Goal: Information Seeking & Learning: Stay updated

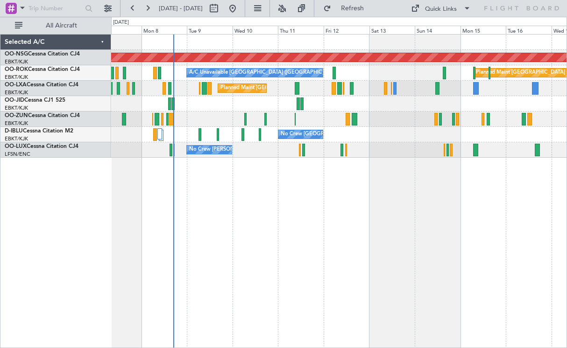
click at [253, 118] on div "Planned Maint [GEOGRAPHIC_DATA] ([GEOGRAPHIC_DATA]) A/C Unavailable [GEOGRAPHIC…" at bounding box center [338, 96] width 455 height 123
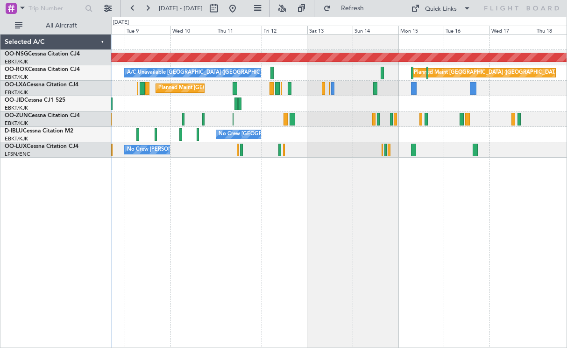
click at [371, 105] on div at bounding box center [338, 103] width 455 height 15
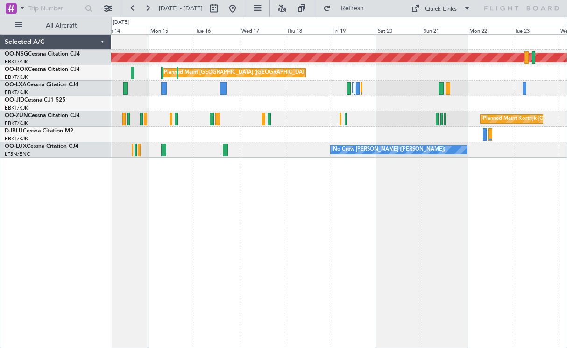
click at [281, 108] on div at bounding box center [338, 103] width 455 height 15
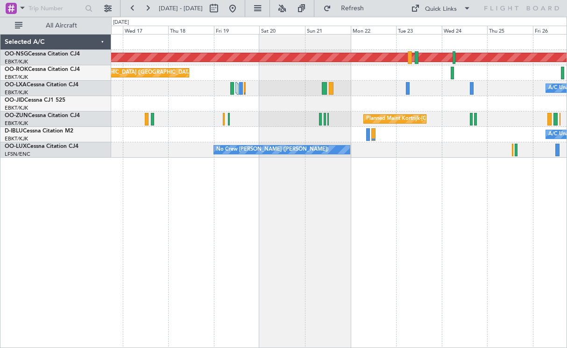
click at [375, 106] on div "Planned Maint [GEOGRAPHIC_DATA] ([GEOGRAPHIC_DATA]) Planned Maint [GEOGRAPHIC_D…" at bounding box center [338, 96] width 455 height 123
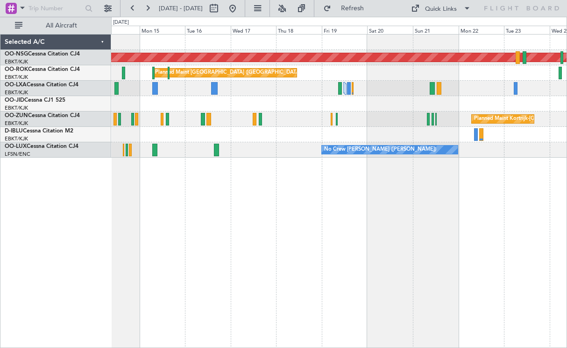
click at [414, 215] on div "Planned Maint [GEOGRAPHIC_DATA] ([GEOGRAPHIC_DATA]) Planned Maint [GEOGRAPHIC_D…" at bounding box center [339, 191] width 456 height 314
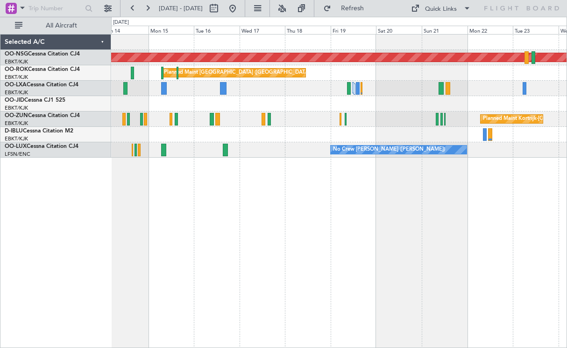
click at [436, 105] on div at bounding box center [338, 103] width 455 height 15
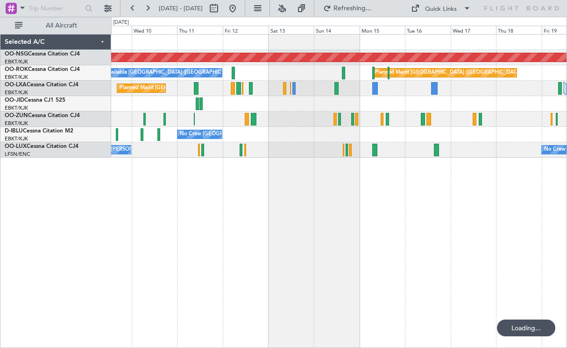
click at [401, 131] on div "Planned Maint [GEOGRAPHIC_DATA] ([GEOGRAPHIC_DATA]) Planned Maint [GEOGRAPHIC_D…" at bounding box center [338, 96] width 455 height 123
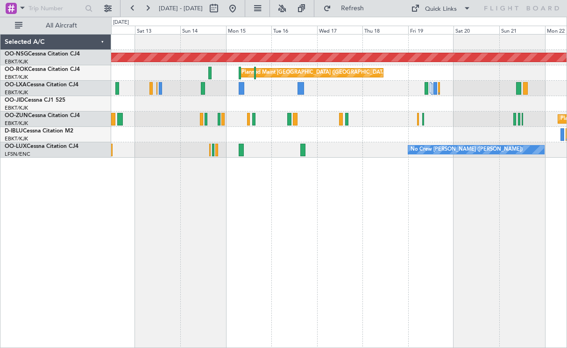
click at [271, 119] on div "Planned Maint [GEOGRAPHIC_DATA] ([GEOGRAPHIC_DATA]) Planned Maint [GEOGRAPHIC_D…" at bounding box center [338, 96] width 455 height 123
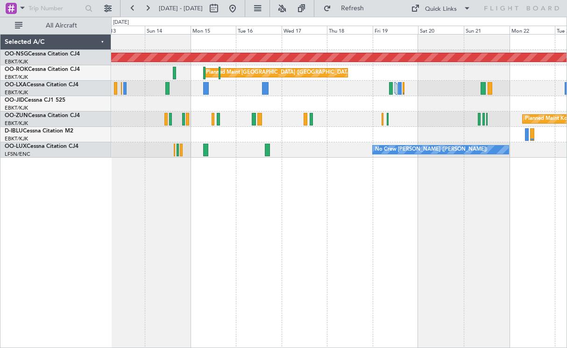
click at [222, 106] on div at bounding box center [338, 103] width 455 height 15
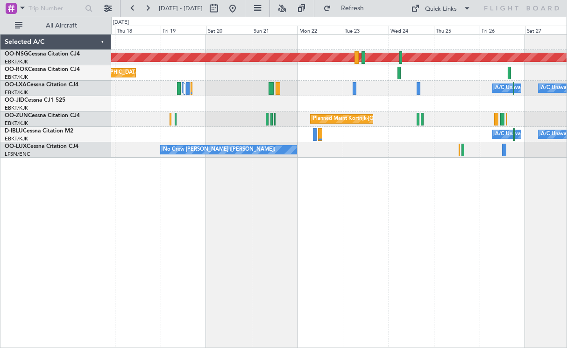
click at [150, 105] on div "Planned Maint Kortrijk-[GEOGRAPHIC_DATA]" at bounding box center [338, 103] width 455 height 15
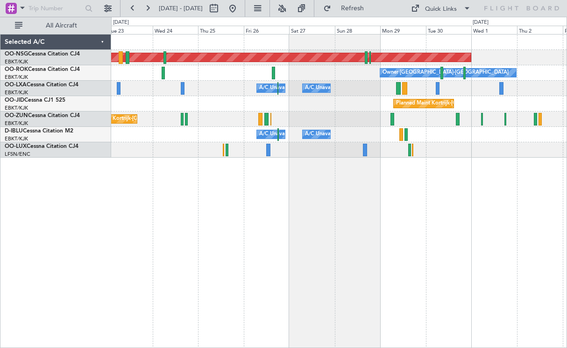
click at [486, 156] on div "No Crew [PERSON_NAME] ([PERSON_NAME])" at bounding box center [338, 149] width 455 height 15
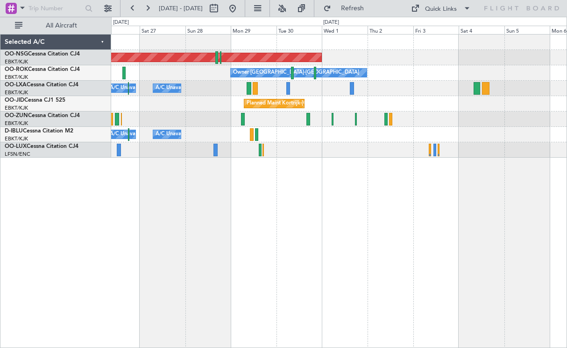
click at [381, 108] on div "Planned Maint Kortrijk-[GEOGRAPHIC_DATA]" at bounding box center [338, 103] width 455 height 15
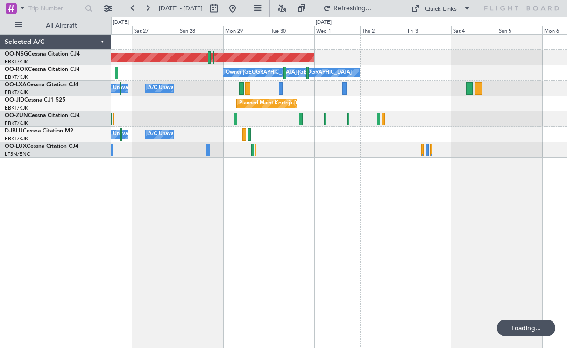
click at [230, 118] on div at bounding box center [338, 119] width 455 height 15
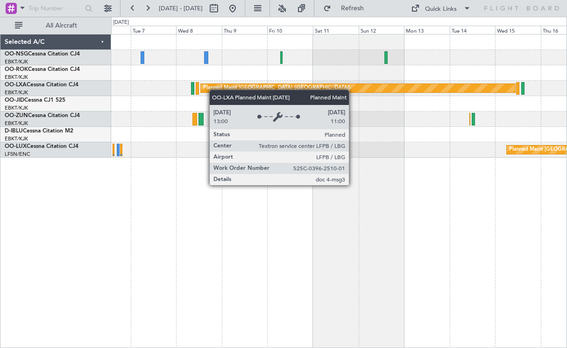
click at [183, 91] on div "Planned Maint [GEOGRAPHIC_DATA] ([GEOGRAPHIC_DATA]) Planned Maint [GEOGRAPHIC_D…" at bounding box center [338, 96] width 455 height 123
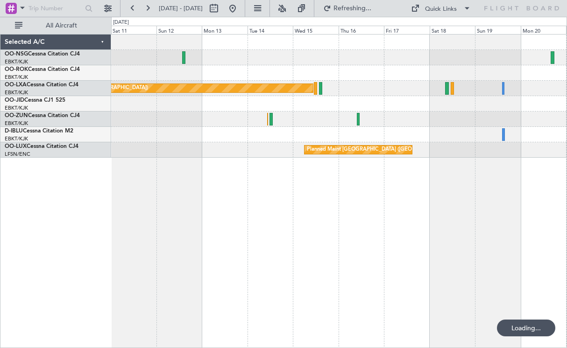
click at [88, 102] on div "Planned Maint [GEOGRAPHIC_DATA] ([GEOGRAPHIC_DATA]) Planned Maint [GEOGRAPHIC_D…" at bounding box center [283, 182] width 567 height 331
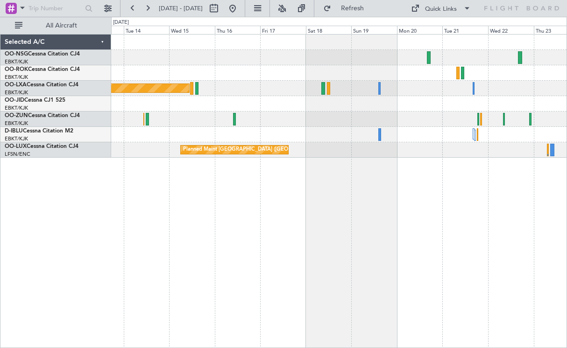
click at [63, 109] on div "Planned Maint [GEOGRAPHIC_DATA] ([GEOGRAPHIC_DATA]) Planned Maint [GEOGRAPHIC_D…" at bounding box center [283, 182] width 567 height 331
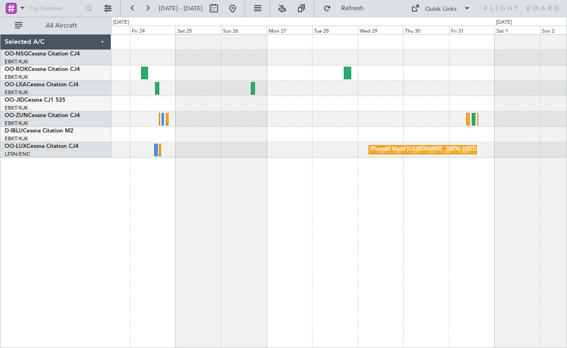
click at [171, 120] on div at bounding box center [338, 119] width 455 height 15
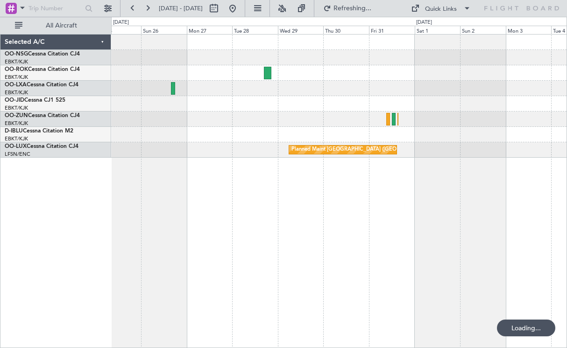
click at [28, 105] on div "Planned Maint [GEOGRAPHIC_DATA] ([GEOGRAPHIC_DATA]) Selected A/C OO-NSG Cessna …" at bounding box center [283, 182] width 567 height 331
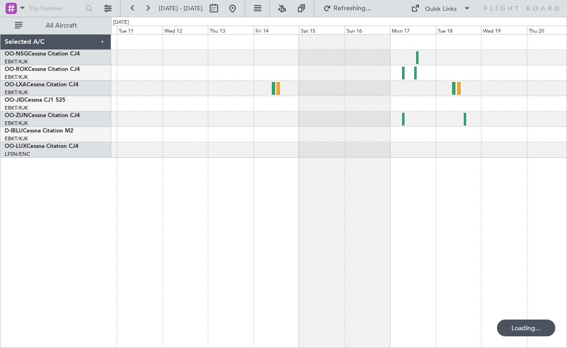
click at [118, 145] on div at bounding box center [338, 96] width 455 height 123
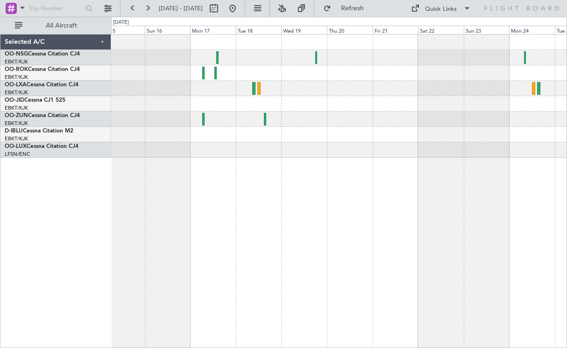
click at [147, 137] on div at bounding box center [338, 134] width 455 height 15
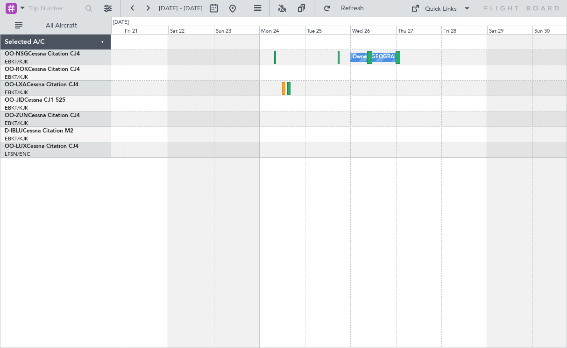
click at [164, 150] on div at bounding box center [338, 149] width 455 height 15
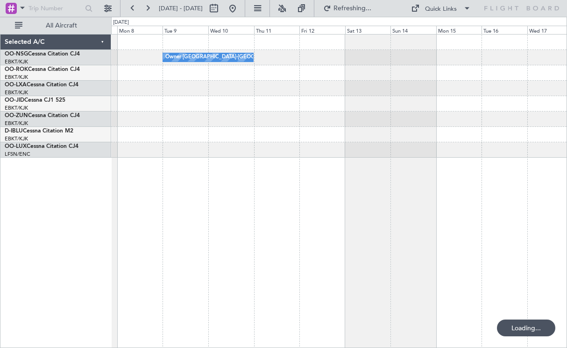
click at [84, 124] on div "Owner [GEOGRAPHIC_DATA]-[GEOGRAPHIC_DATA] Selected A/C OO-NSG Cessna Citation C…" at bounding box center [283, 182] width 567 height 331
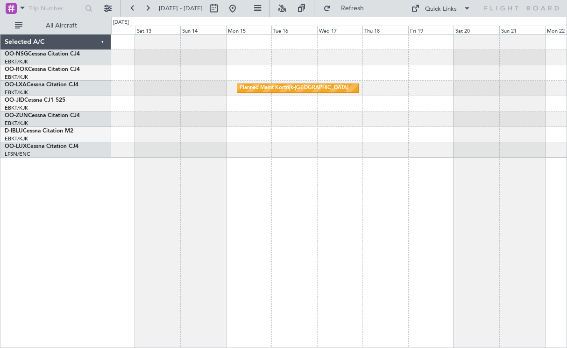
click at [140, 145] on div at bounding box center [338, 149] width 455 height 15
click at [118, 122] on div "Owner [GEOGRAPHIC_DATA]-[GEOGRAPHIC_DATA] Planned Maint [GEOGRAPHIC_DATA]-[GEOG…" at bounding box center [338, 96] width 455 height 123
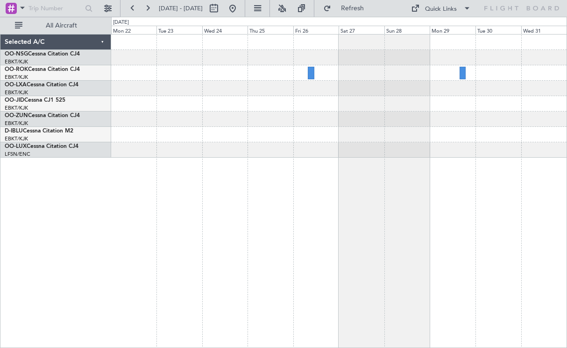
click at [175, 115] on div at bounding box center [338, 119] width 455 height 15
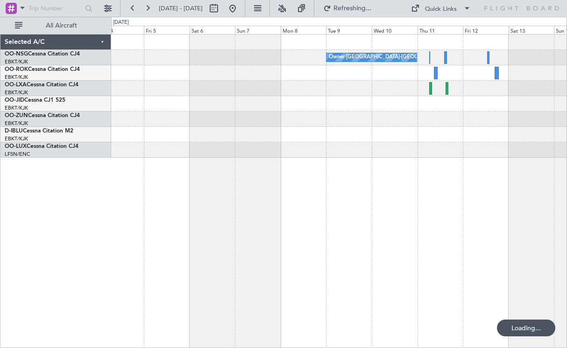
click at [227, 155] on div at bounding box center [338, 149] width 455 height 15
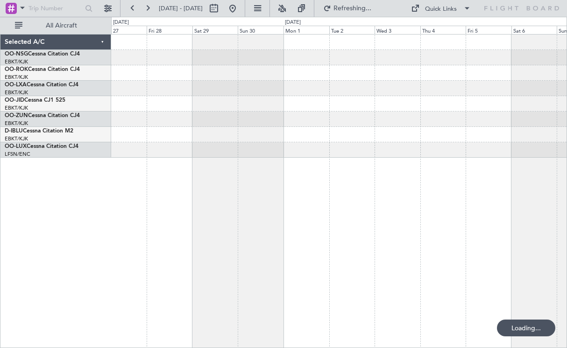
click at [564, 184] on div "Owner [GEOGRAPHIC_DATA]-[GEOGRAPHIC_DATA] Owner [GEOGRAPHIC_DATA]-[GEOGRAPHIC_D…" at bounding box center [339, 191] width 456 height 314
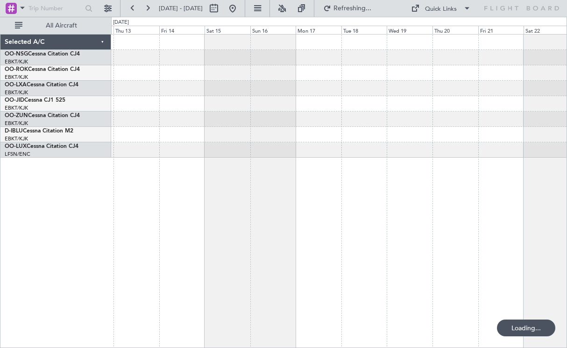
click at [566, 219] on div "Selected A/C OO-NSG Cessna Citation CJ4 EBKT/KJK [GEOGRAPHIC_DATA]-[GEOGRAPHIC_…" at bounding box center [283, 182] width 567 height 331
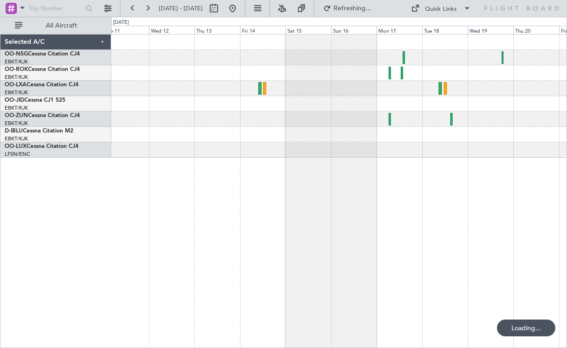
click at [57, 204] on div "Selected A/C OO-NSG Cessna Citation CJ4 EBKT/KJK [GEOGRAPHIC_DATA]-[GEOGRAPHIC_…" at bounding box center [283, 182] width 567 height 331
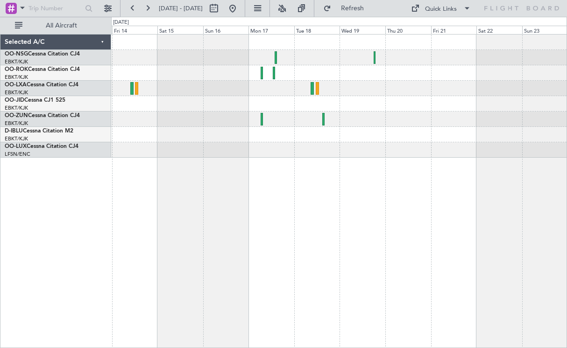
click at [493, 159] on div "Owner [GEOGRAPHIC_DATA]-[GEOGRAPHIC_DATA]" at bounding box center [339, 191] width 456 height 314
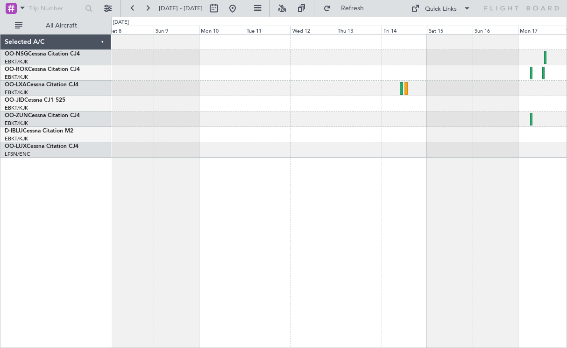
click at [526, 164] on div at bounding box center [339, 191] width 456 height 314
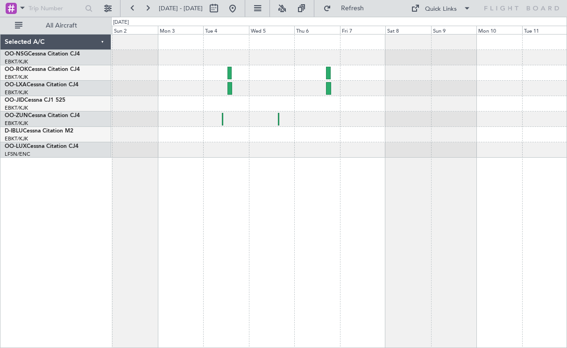
click at [488, 181] on div "Planned Maint [GEOGRAPHIC_DATA] ([GEOGRAPHIC_DATA])" at bounding box center [339, 191] width 456 height 314
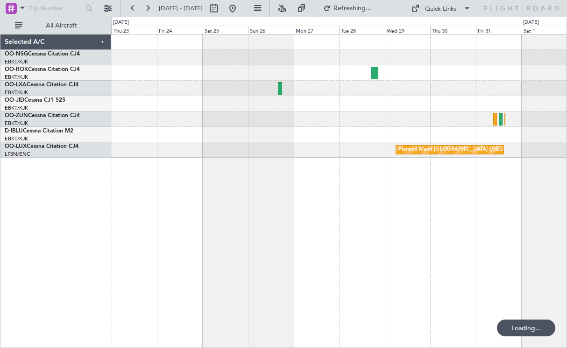
click at [542, 184] on div "Planned Maint [GEOGRAPHIC_DATA] ([GEOGRAPHIC_DATA])" at bounding box center [339, 191] width 456 height 314
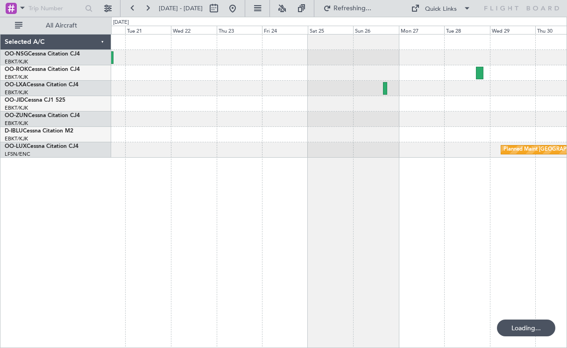
click at [384, 198] on div "Planned Maint [GEOGRAPHIC_DATA] ([GEOGRAPHIC_DATA])" at bounding box center [339, 191] width 456 height 314
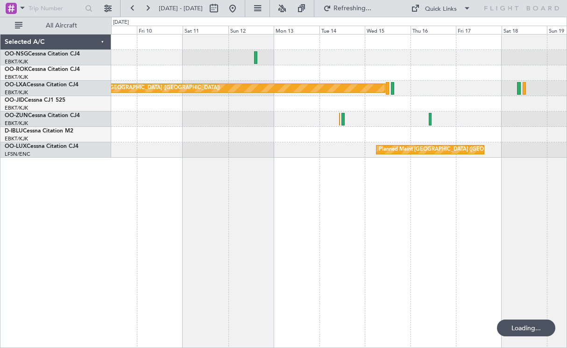
click at [486, 167] on div "Planned Maint [GEOGRAPHIC_DATA] ([GEOGRAPHIC_DATA]) Planned Maint [GEOGRAPHIC_D…" at bounding box center [339, 191] width 456 height 314
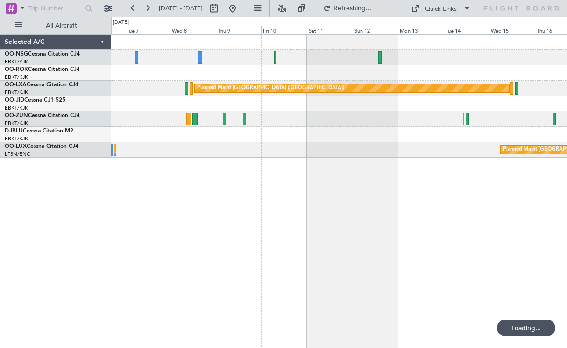
click at [559, 187] on div "Planned Maint [GEOGRAPHIC_DATA] ([GEOGRAPHIC_DATA]) Planned Maint [GEOGRAPHIC_D…" at bounding box center [339, 191] width 456 height 314
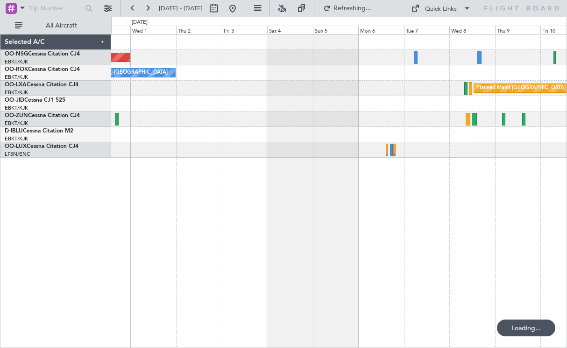
click at [502, 185] on div "Planned Maint [GEOGRAPHIC_DATA] ([GEOGRAPHIC_DATA]) Owner [GEOGRAPHIC_DATA]-[GE…" at bounding box center [339, 191] width 456 height 314
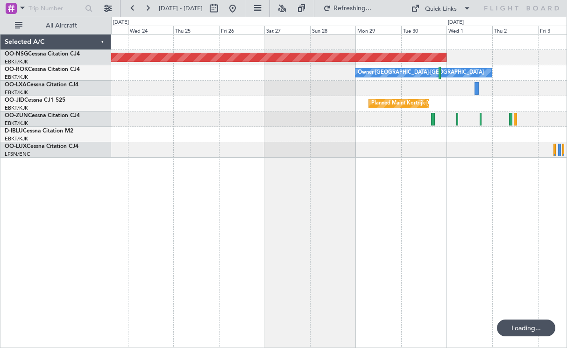
click at [413, 183] on div "Planned Maint [GEOGRAPHIC_DATA] ([GEOGRAPHIC_DATA]) Owner [GEOGRAPHIC_DATA]-[GE…" at bounding box center [339, 191] width 456 height 314
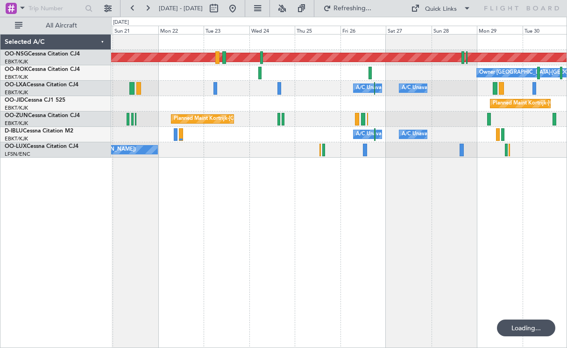
click at [341, 184] on div "Planned Maint [GEOGRAPHIC_DATA] ([GEOGRAPHIC_DATA]) Owner [GEOGRAPHIC_DATA]-[GE…" at bounding box center [339, 191] width 456 height 314
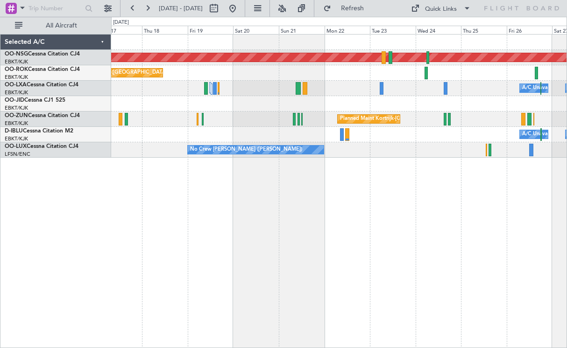
click at [387, 172] on div "Planned Maint [GEOGRAPHIC_DATA] ([GEOGRAPHIC_DATA]) Planned Maint [GEOGRAPHIC_D…" at bounding box center [339, 191] width 456 height 314
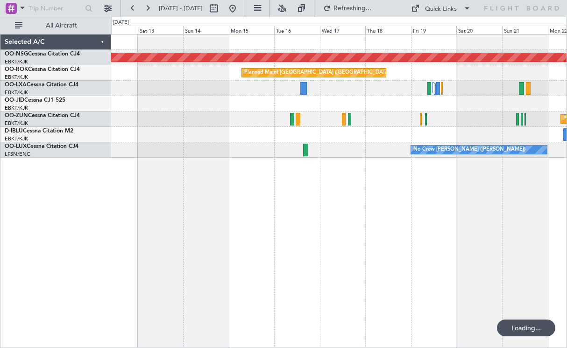
click at [384, 214] on div "Planned Maint [GEOGRAPHIC_DATA] ([GEOGRAPHIC_DATA]) Planned Maint [GEOGRAPHIC_D…" at bounding box center [339, 191] width 456 height 314
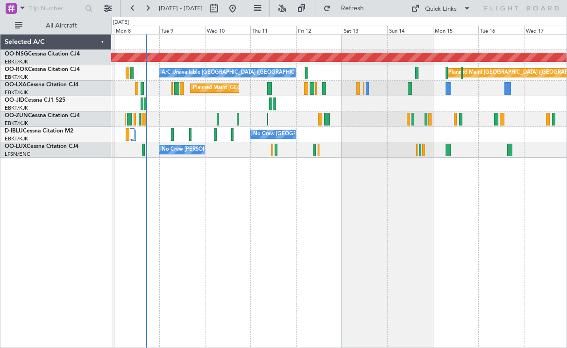
click at [461, 220] on div "Planned Maint [GEOGRAPHIC_DATA] ([GEOGRAPHIC_DATA]) Planned Maint [GEOGRAPHIC_D…" at bounding box center [339, 191] width 456 height 314
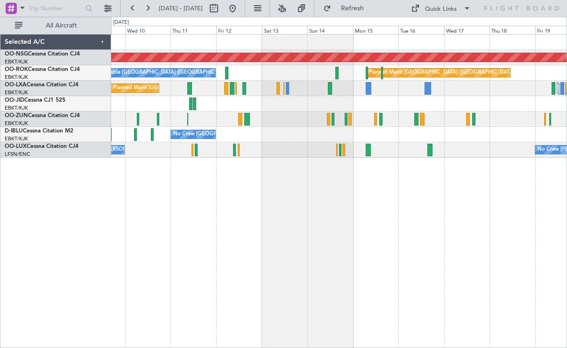
click at [421, 132] on div "No Crew [GEOGRAPHIC_DATA] ([GEOGRAPHIC_DATA] National)" at bounding box center [338, 134] width 455 height 15
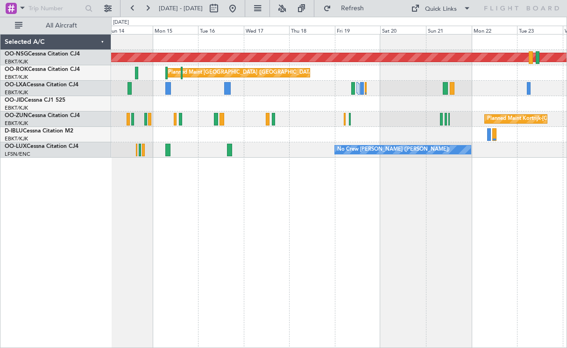
click at [270, 162] on div "Planned Maint [GEOGRAPHIC_DATA] ([GEOGRAPHIC_DATA]) Planned Maint [GEOGRAPHIC_D…" at bounding box center [339, 191] width 456 height 314
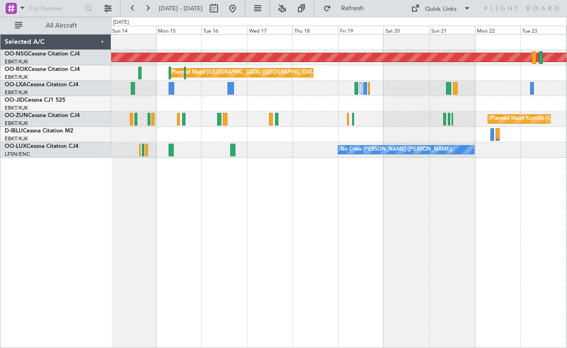
click at [301, 89] on div "A/C Unavailable [GEOGRAPHIC_DATA] ([GEOGRAPHIC_DATA] National)" at bounding box center [338, 88] width 455 height 15
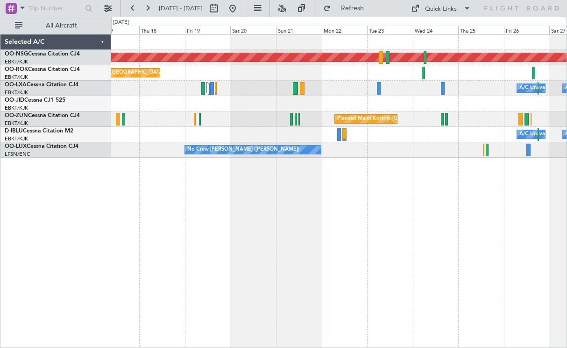
click at [258, 105] on div "Planned Maint Kortrijk-[GEOGRAPHIC_DATA]" at bounding box center [338, 103] width 455 height 15
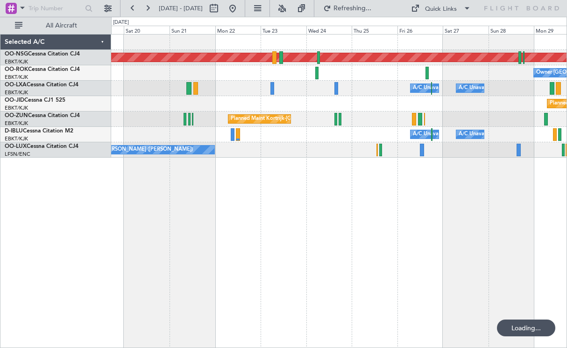
click at [237, 96] on div "Planned Maint [GEOGRAPHIC_DATA] ([GEOGRAPHIC_DATA]) Owner [GEOGRAPHIC_DATA]-[GE…" at bounding box center [338, 96] width 455 height 123
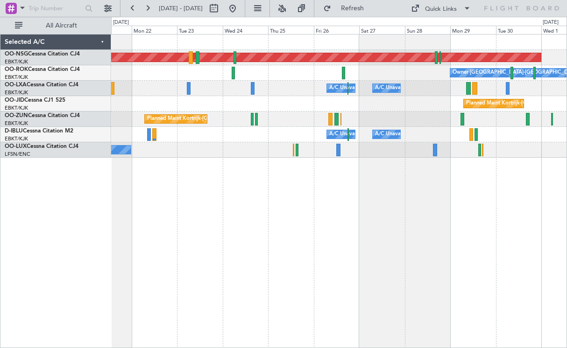
click at [452, 131] on div "A/C Unavailable [GEOGRAPHIC_DATA] ([GEOGRAPHIC_DATA] National) A/C Unavailable …" at bounding box center [338, 134] width 455 height 15
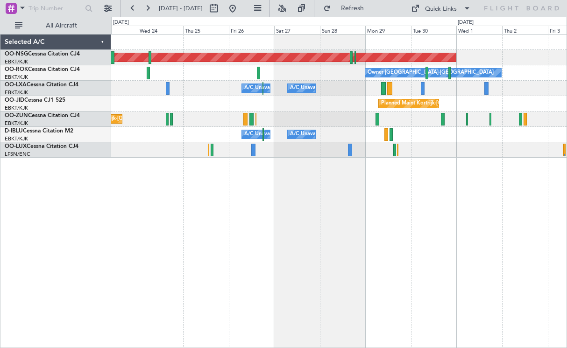
click at [463, 98] on div "Planned Maint [GEOGRAPHIC_DATA] ([GEOGRAPHIC_DATA]) Owner [GEOGRAPHIC_DATA]-[GE…" at bounding box center [338, 96] width 455 height 123
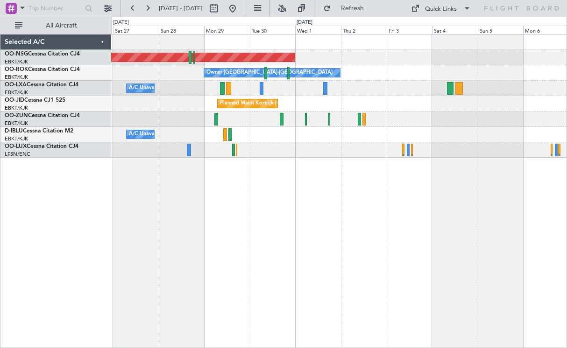
click at [355, 150] on div "Planned Maint [GEOGRAPHIC_DATA] ([GEOGRAPHIC_DATA]) Owner [GEOGRAPHIC_DATA]-[GE…" at bounding box center [338, 96] width 455 height 123
